Goal: Task Accomplishment & Management: Use online tool/utility

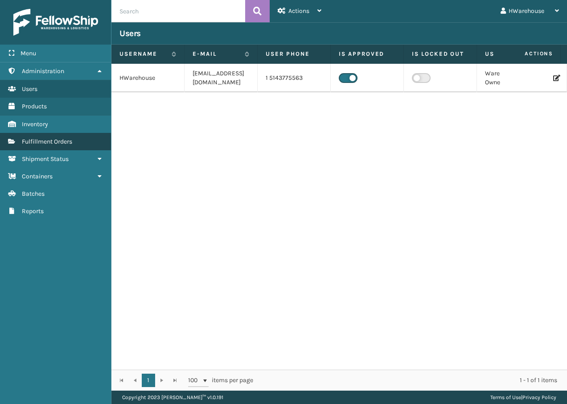
click at [50, 146] on link "Fulfillment Orders" at bounding box center [55, 141] width 111 height 17
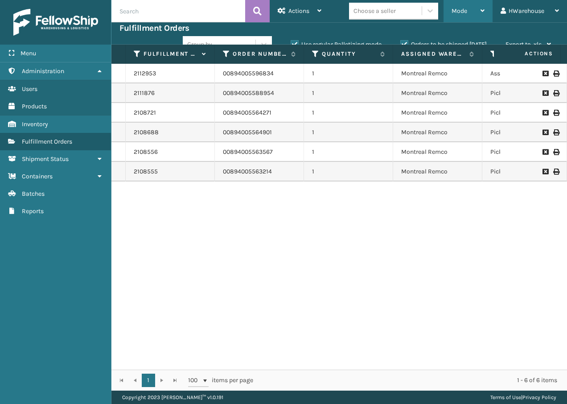
click at [471, 10] on div "Mode" at bounding box center [468, 11] width 33 height 22
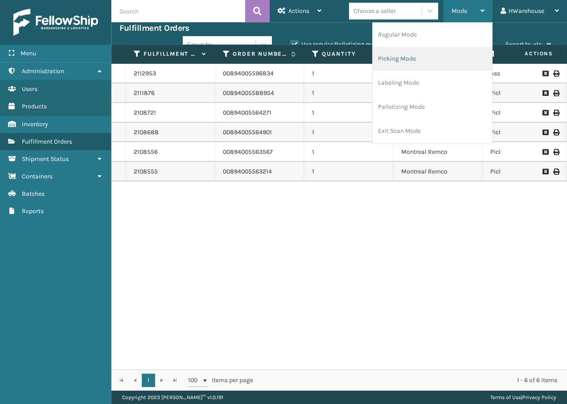
click at [436, 57] on li "Picking Mode" at bounding box center [433, 59] width 120 height 24
